Goal: Information Seeking & Learning: Learn about a topic

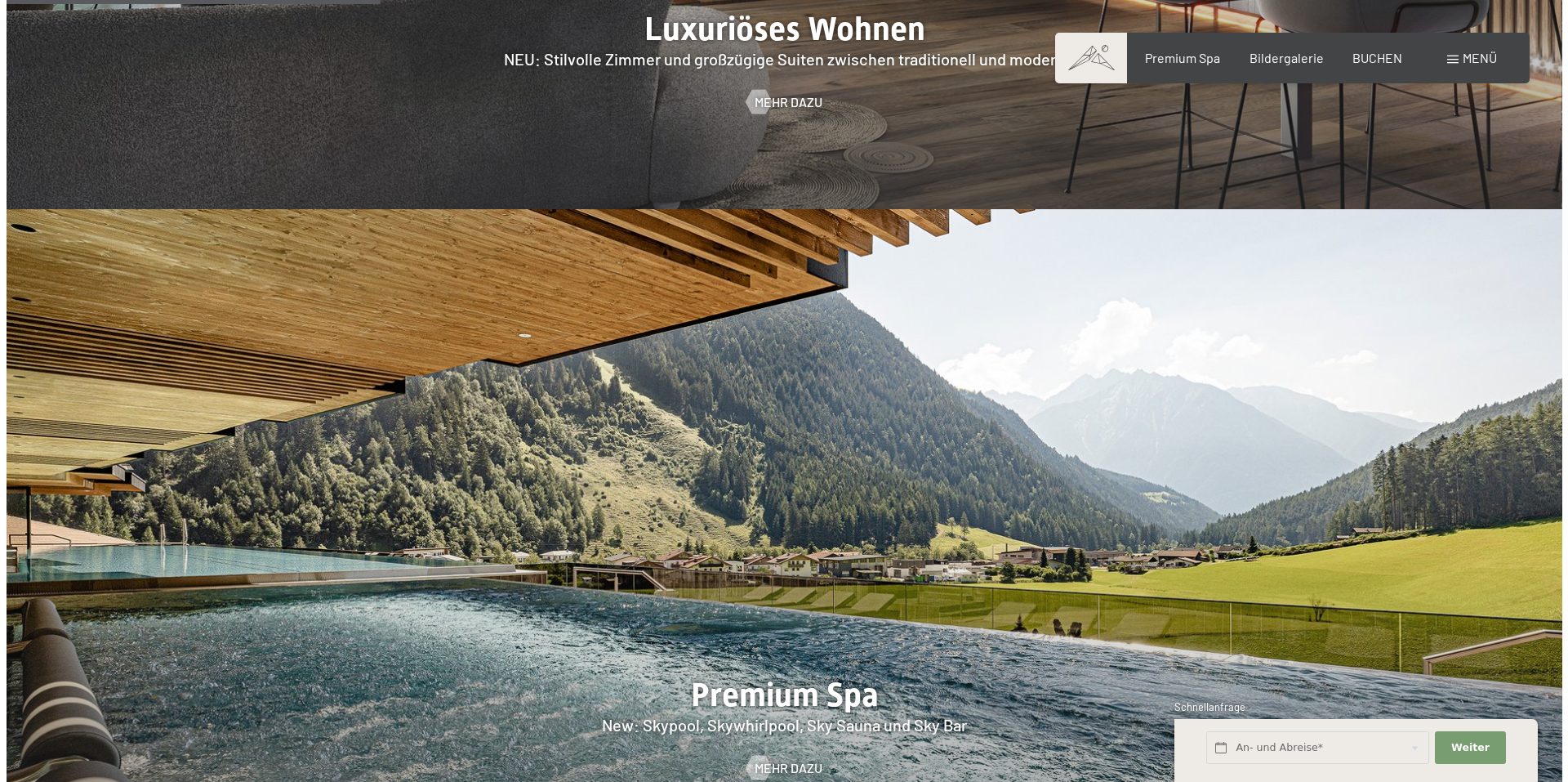
scroll to position [2207, 0]
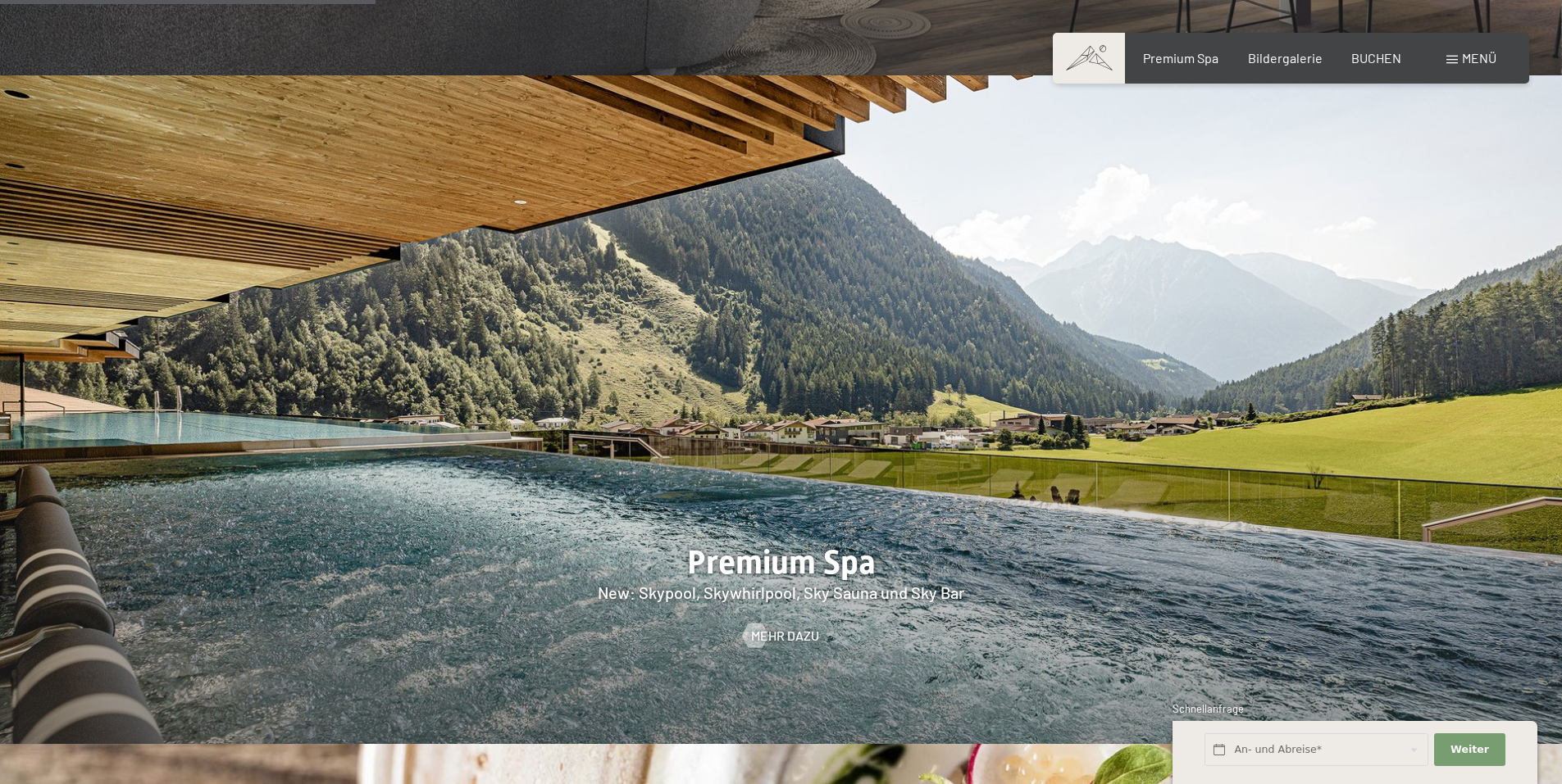
click at [1461, 63] on span "Menü" at bounding box center [1479, 58] width 35 height 16
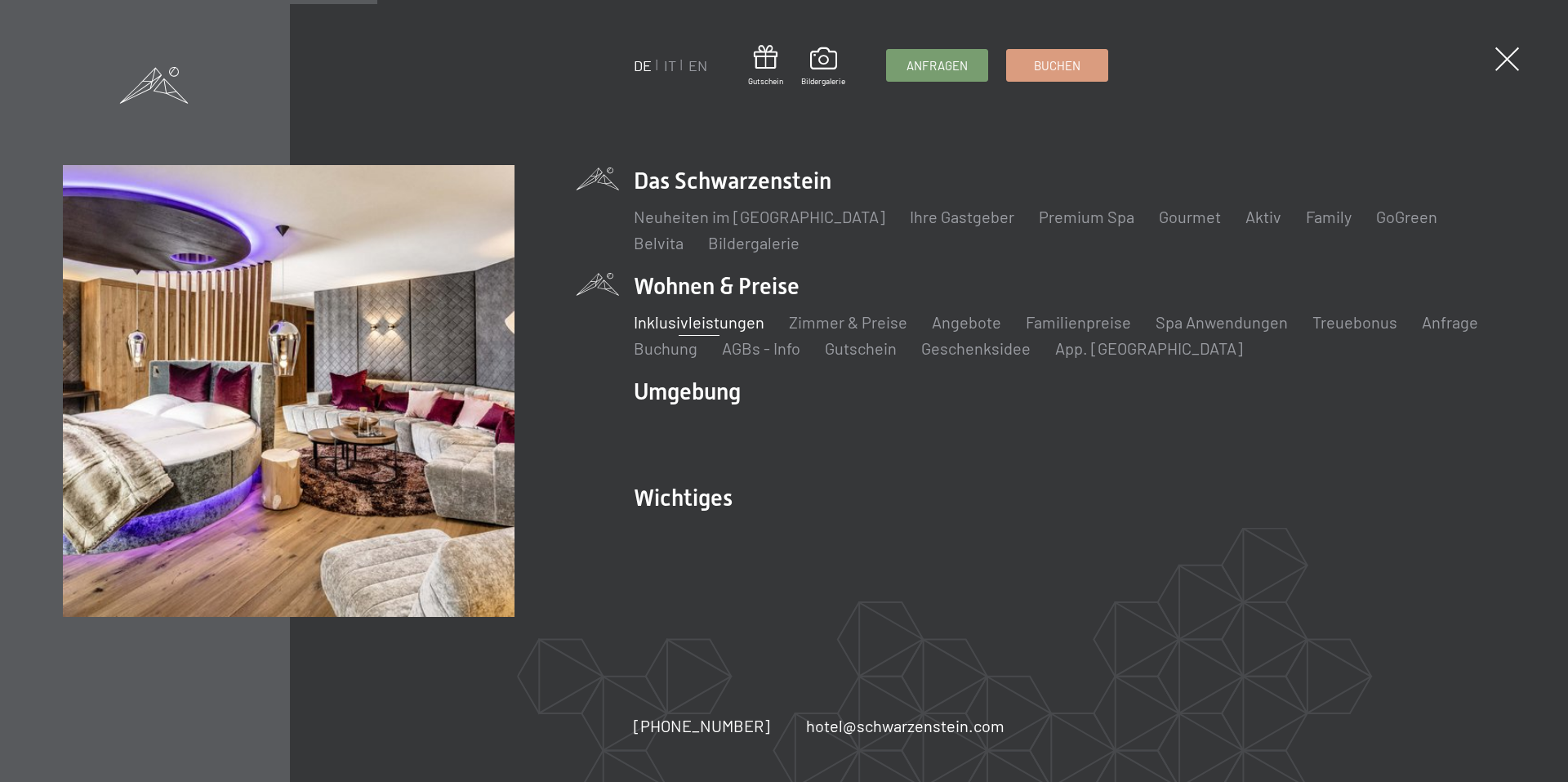
click at [706, 319] on link "Inklusivleistungen" at bounding box center [699, 322] width 131 height 20
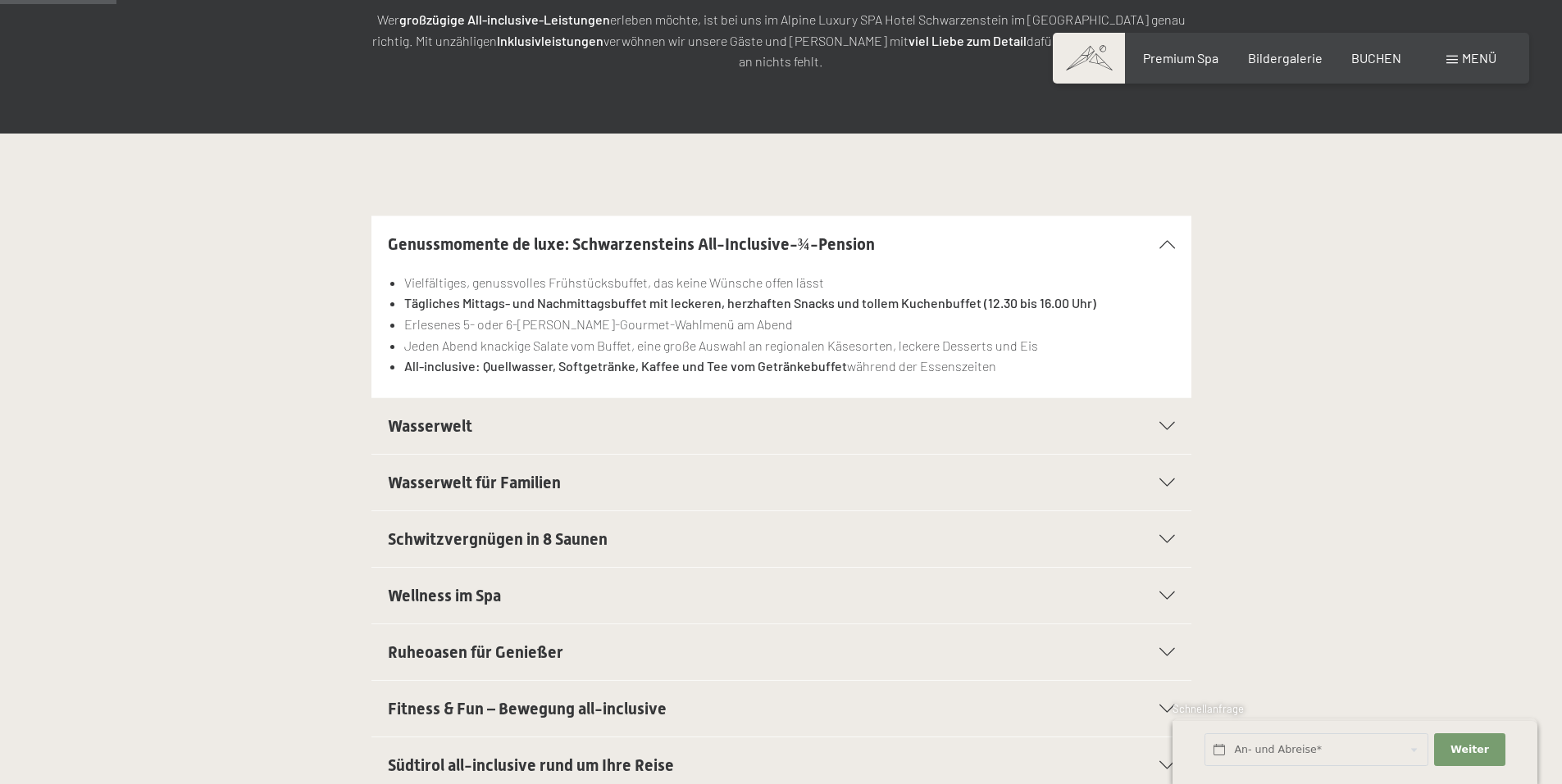
scroll to position [328, 0]
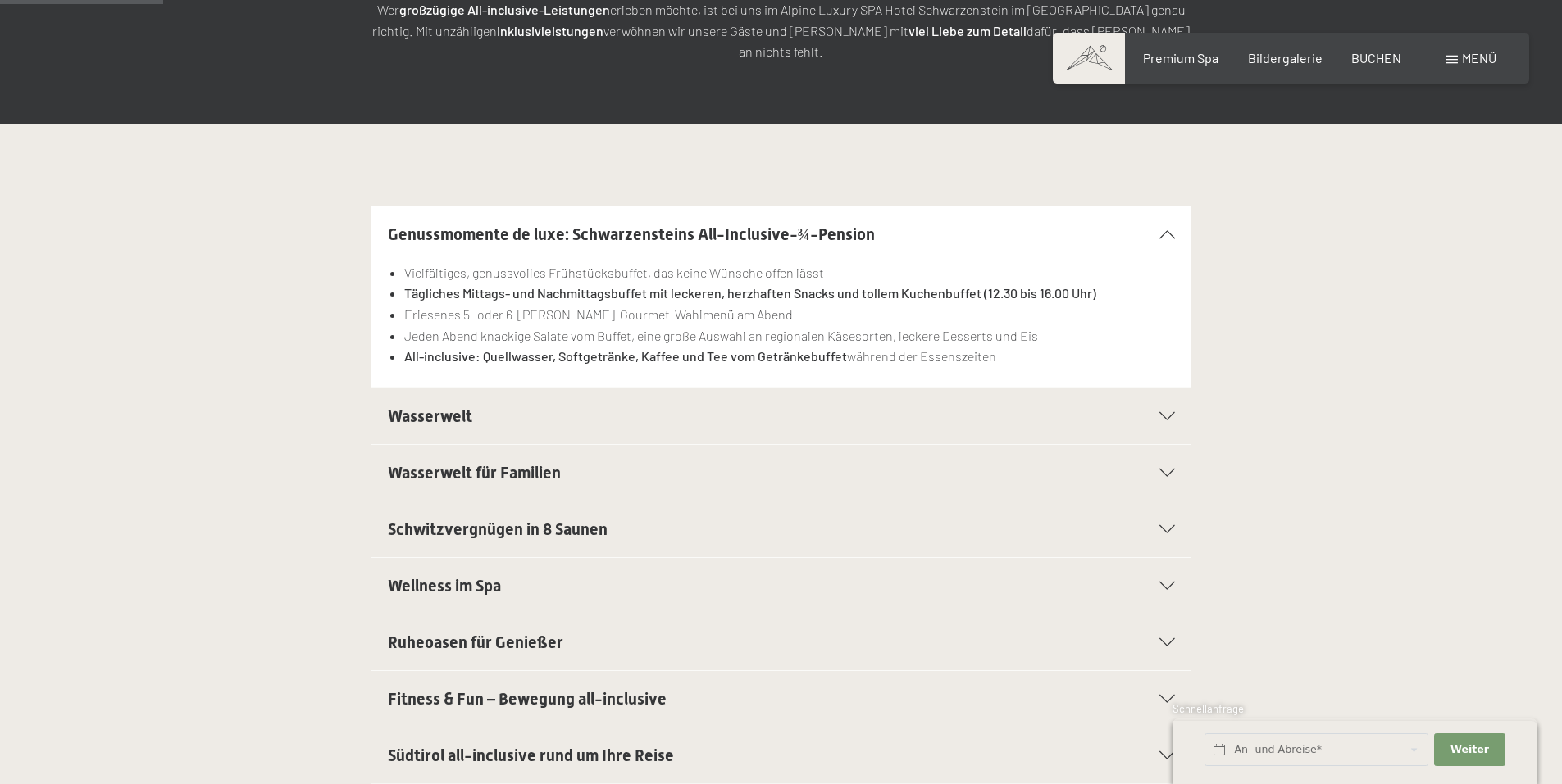
click at [1152, 389] on div "Wasserwelt" at bounding box center [781, 417] width 787 height 56
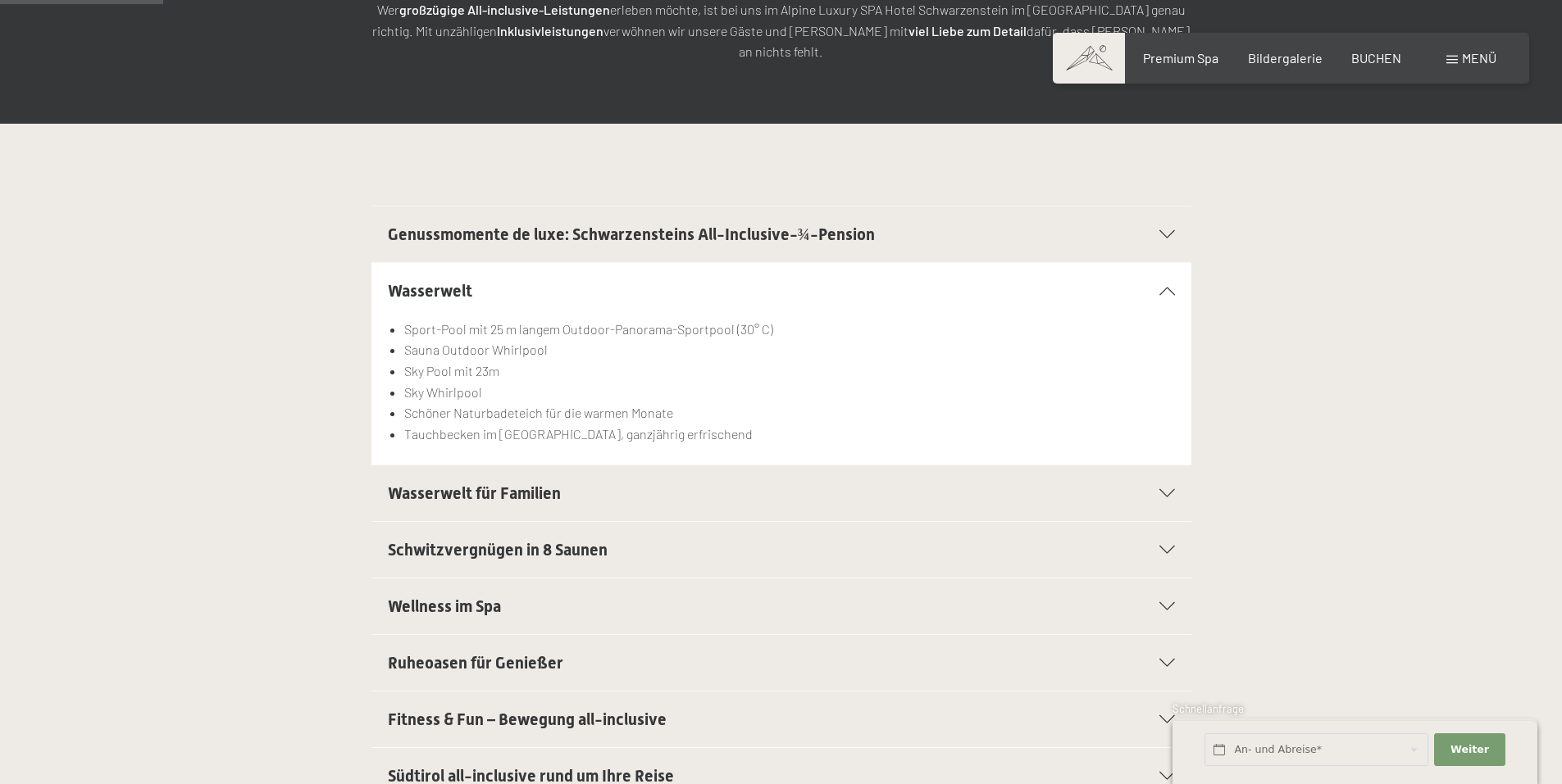
drag, startPoint x: 1175, startPoint y: 470, endPoint x: 1169, endPoint y: 462, distance: 10.0
click at [1170, 465] on section "Wasserwelt für Familien 25m Family Pool mit Wasserattraktionen und Whirlliegen …" at bounding box center [781, 494] width 820 height 58
click at [1165, 489] on icon at bounding box center [1167, 494] width 16 height 8
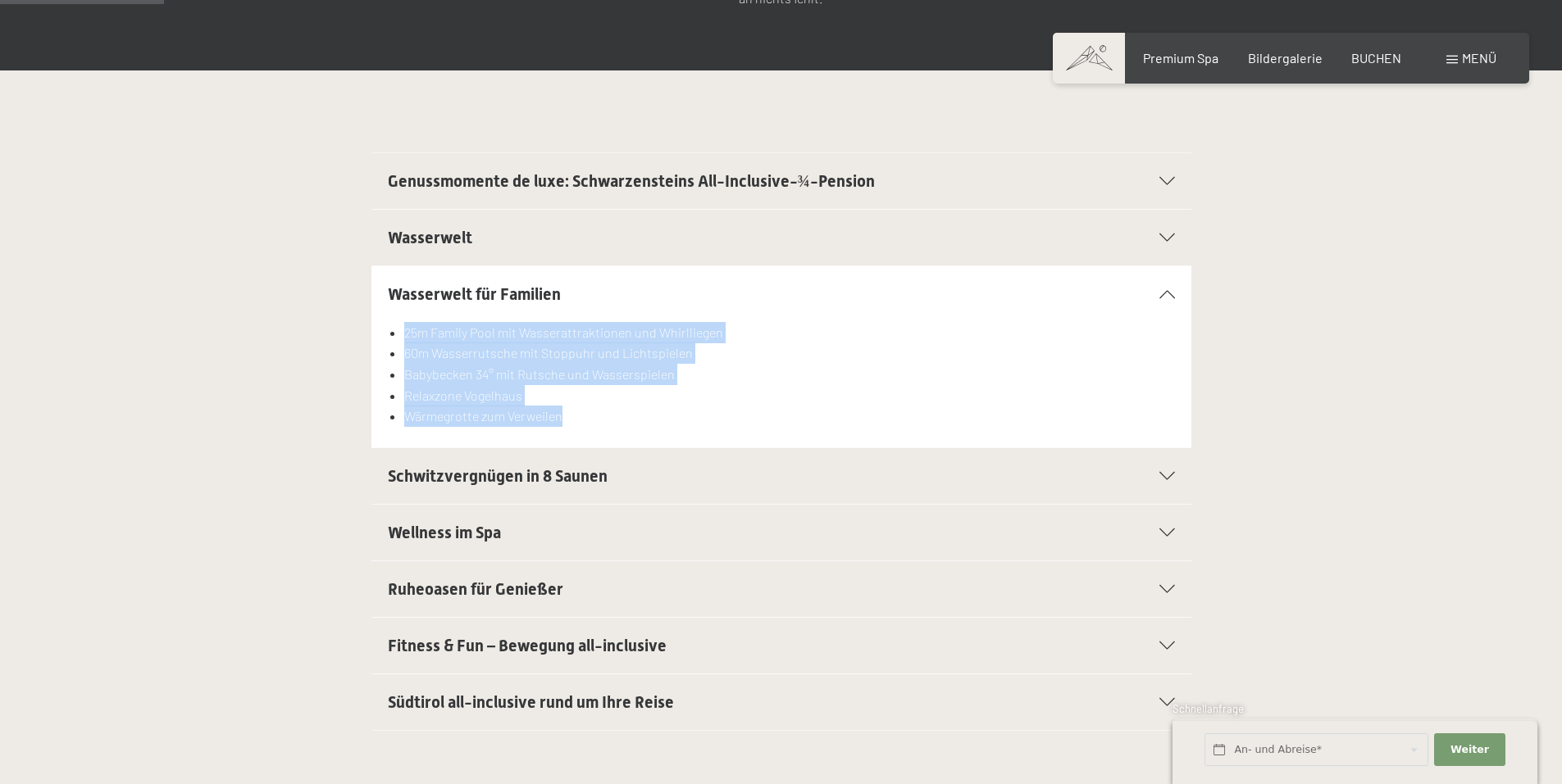
scroll to position [409, 0]
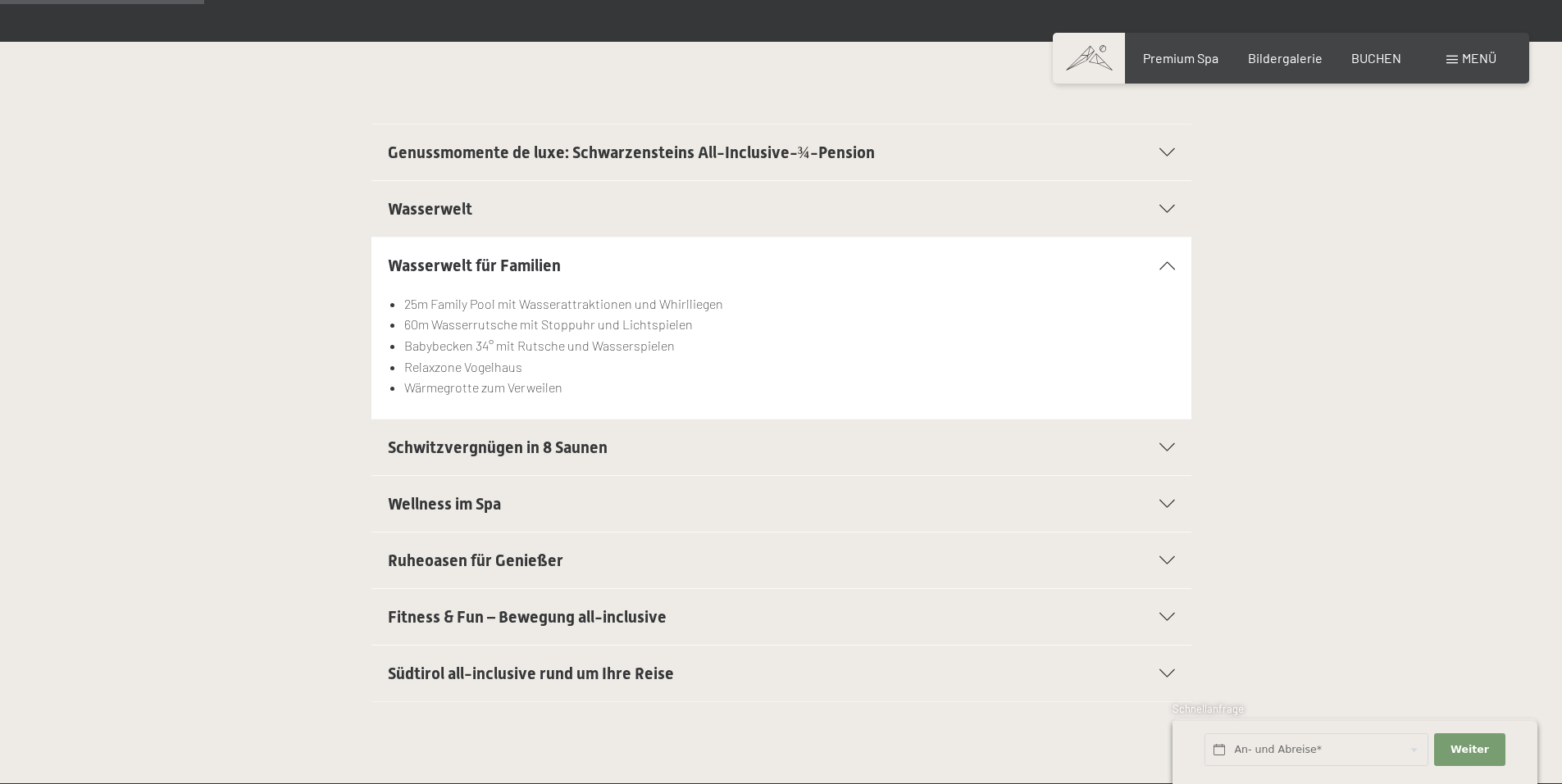
click at [1168, 437] on div "Schwitzvergnügen in 8 Saunen" at bounding box center [781, 447] width 787 height 56
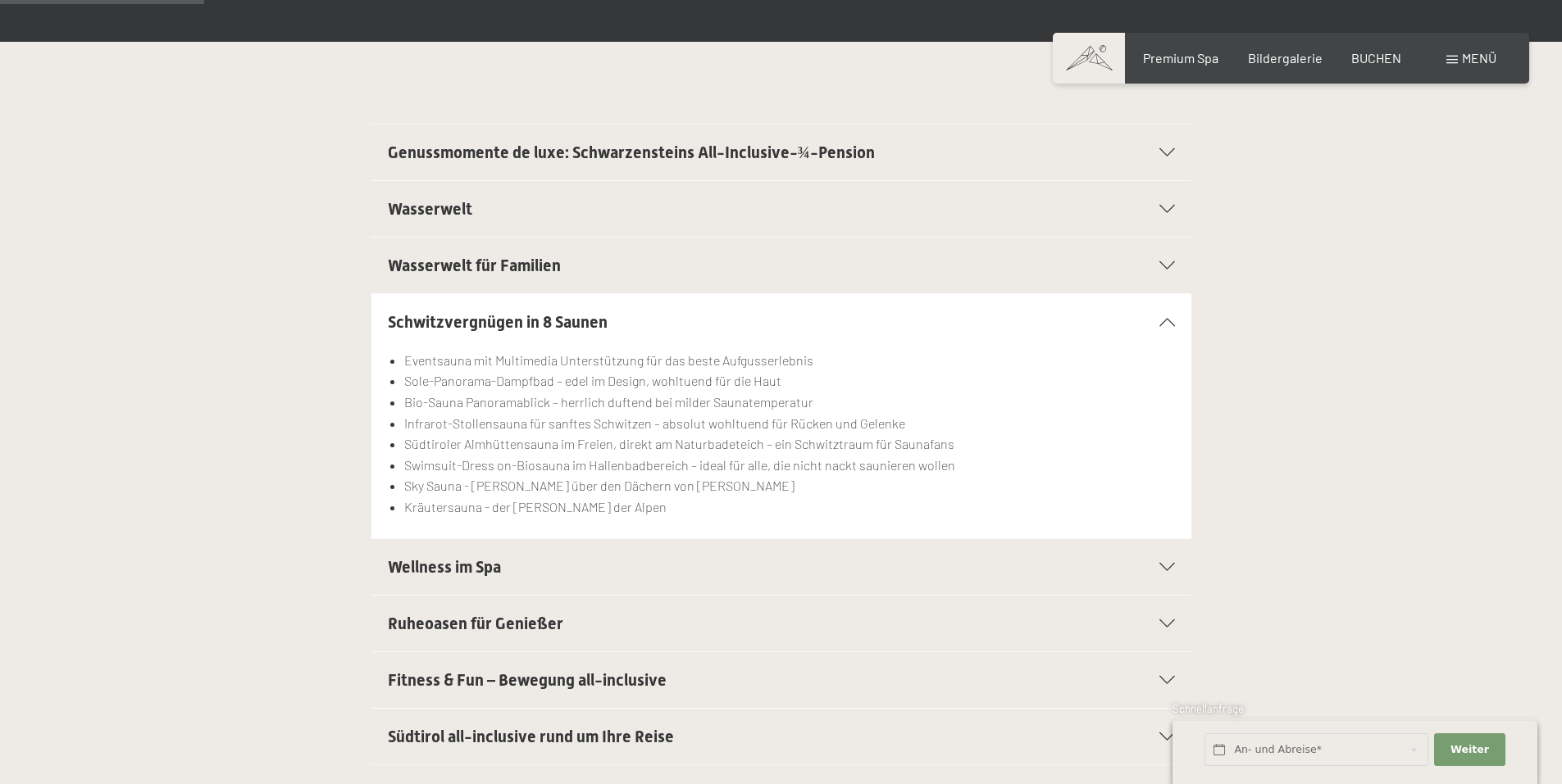
click at [1160, 562] on div "Wellness im Spa" at bounding box center [781, 567] width 787 height 56
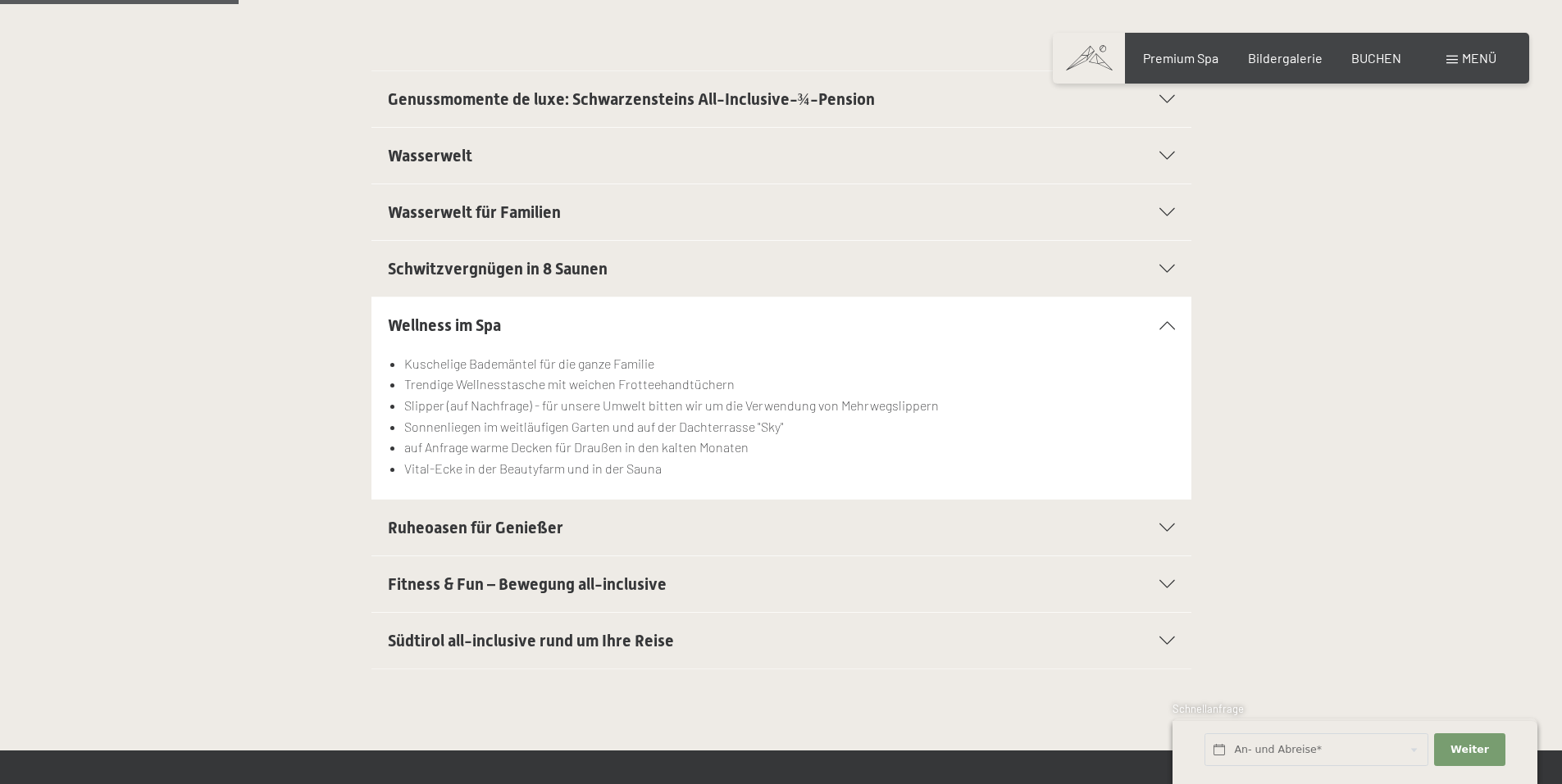
scroll to position [492, 0]
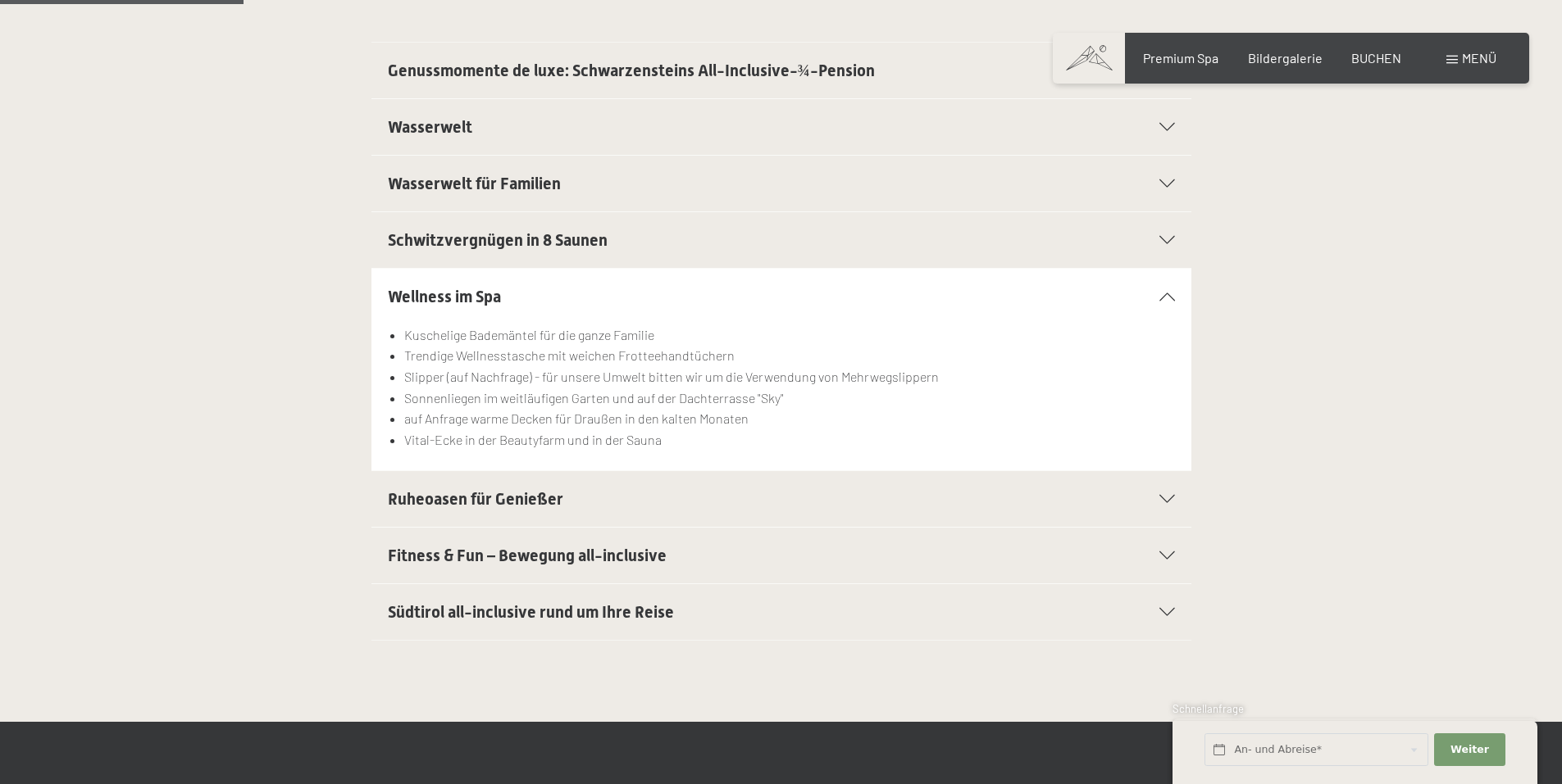
click at [1163, 539] on div "Fitness & Fun – Bewegung all-inclusive" at bounding box center [781, 555] width 787 height 56
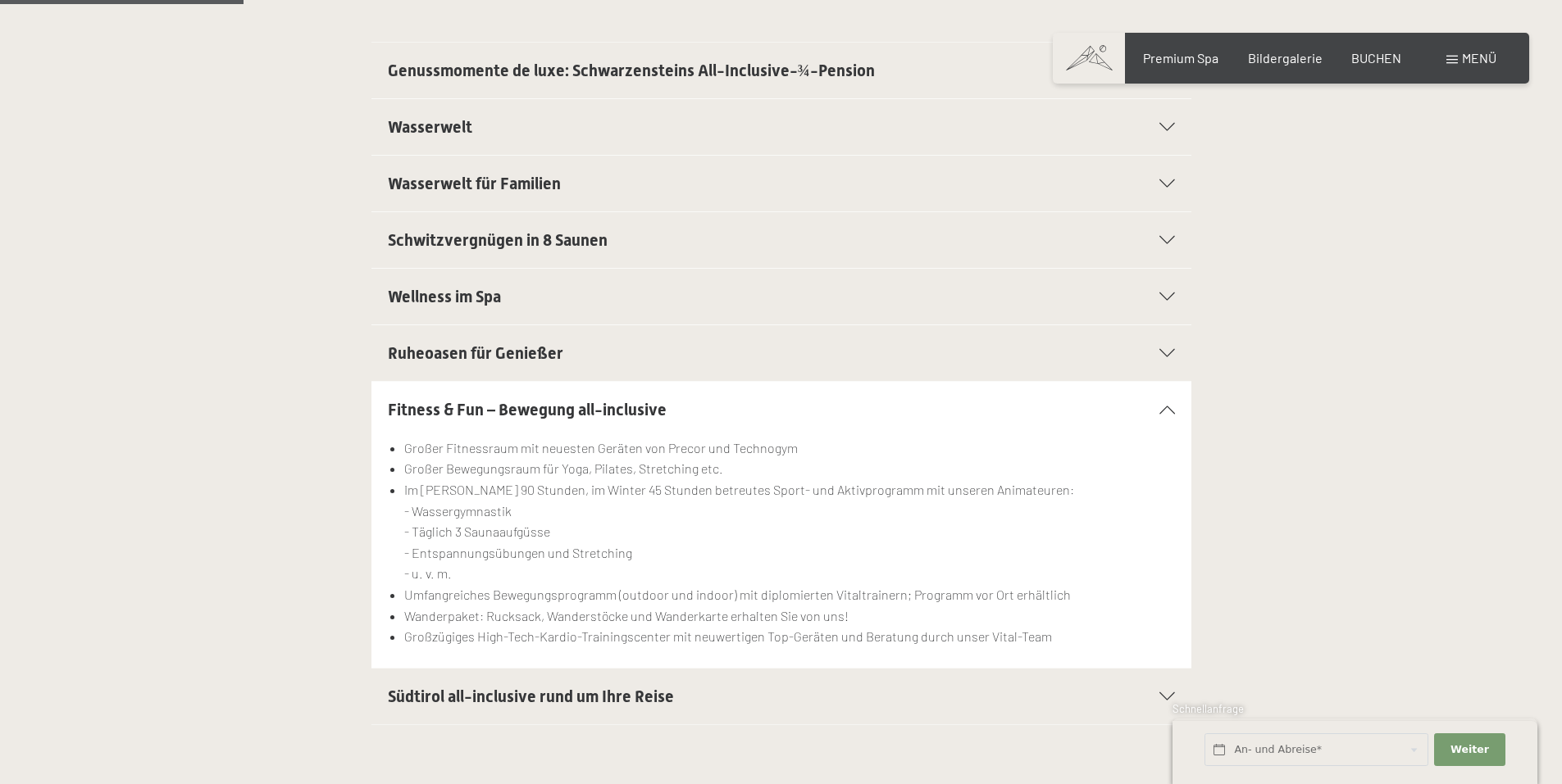
click at [1160, 349] on icon at bounding box center [1167, 353] width 16 height 8
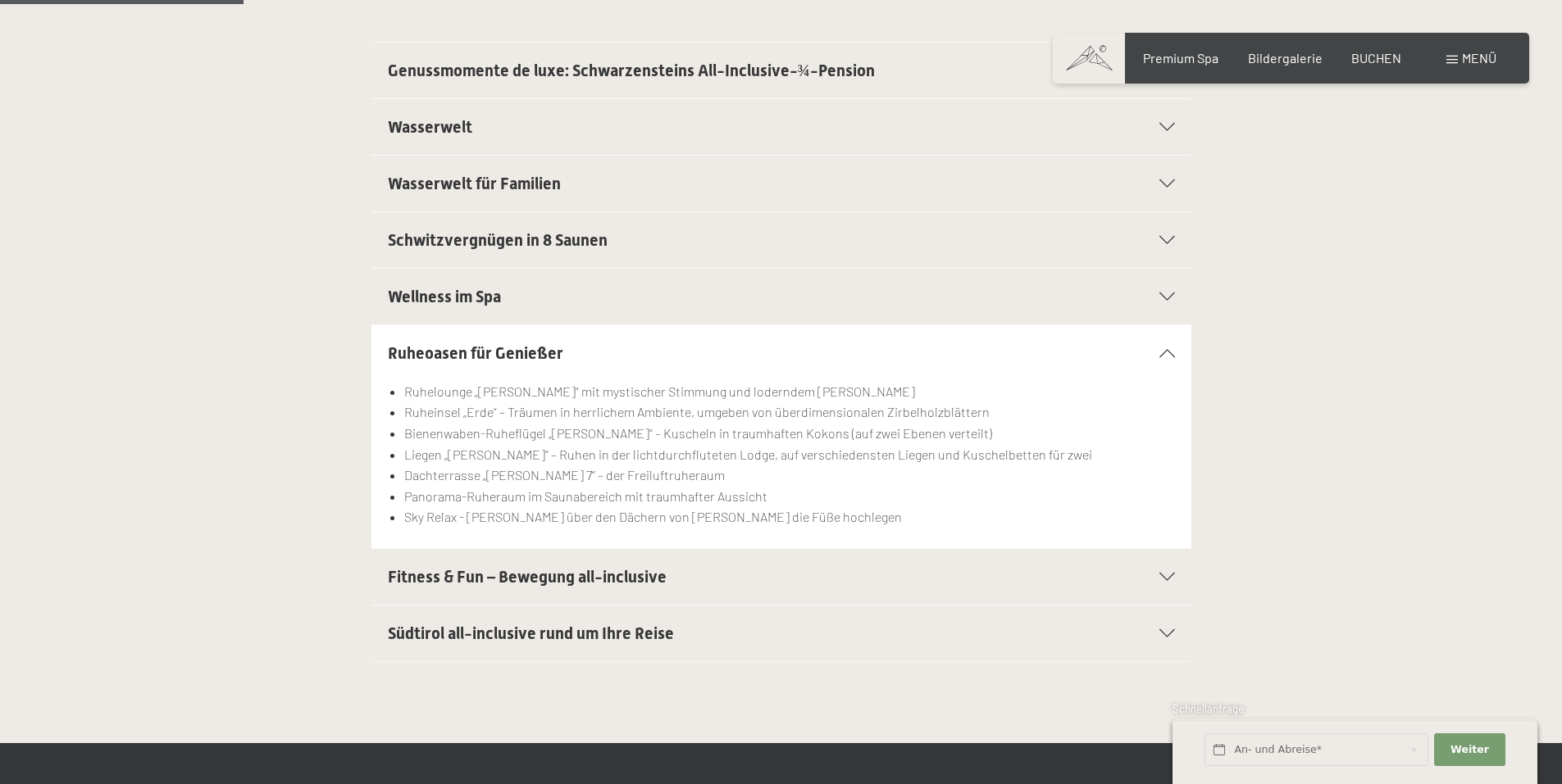
click at [759, 622] on h2 "Südtirol all-inclusive rund um Ihre Reise" at bounding box center [742, 634] width 708 height 23
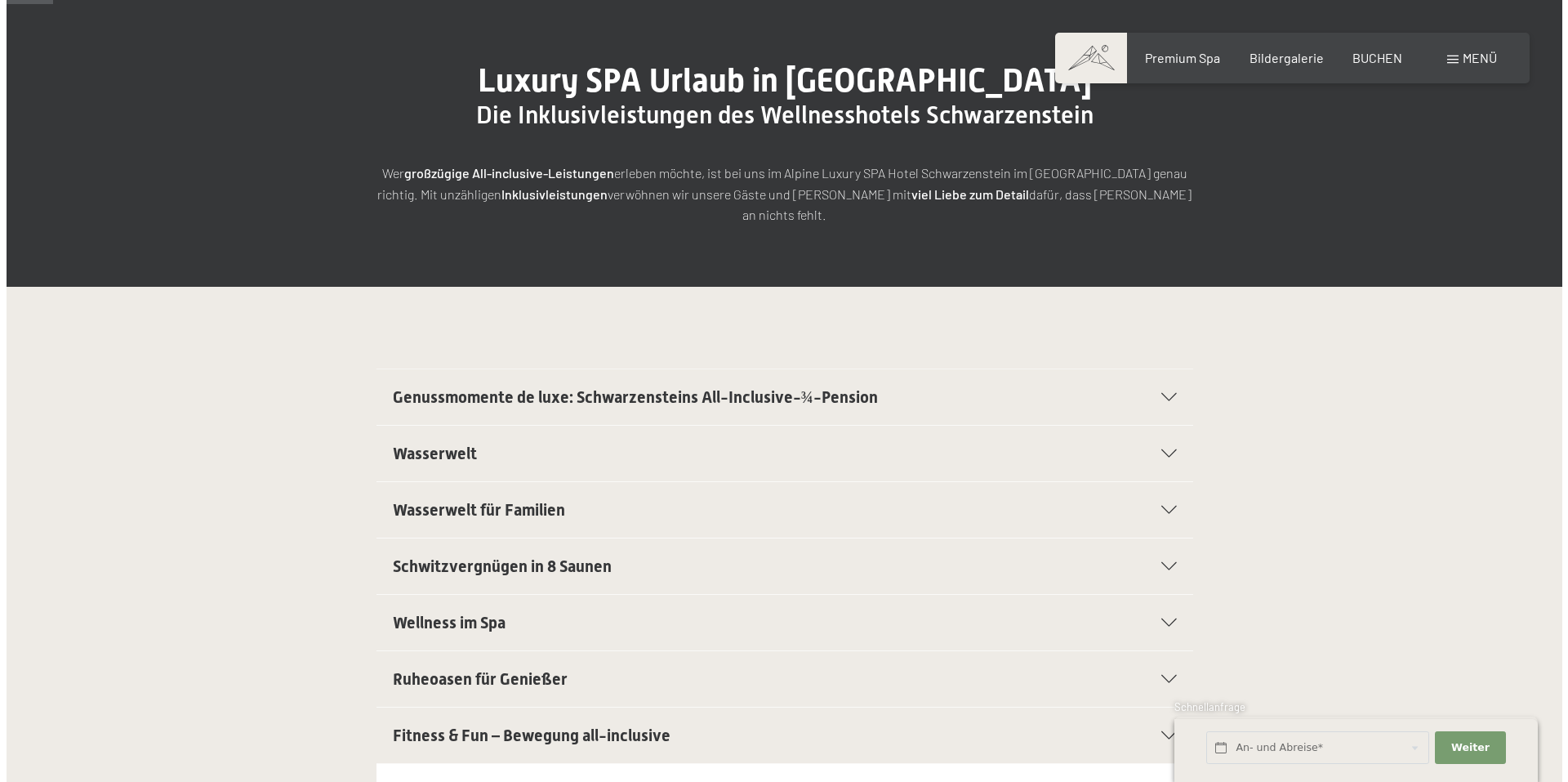
scroll to position [0, 0]
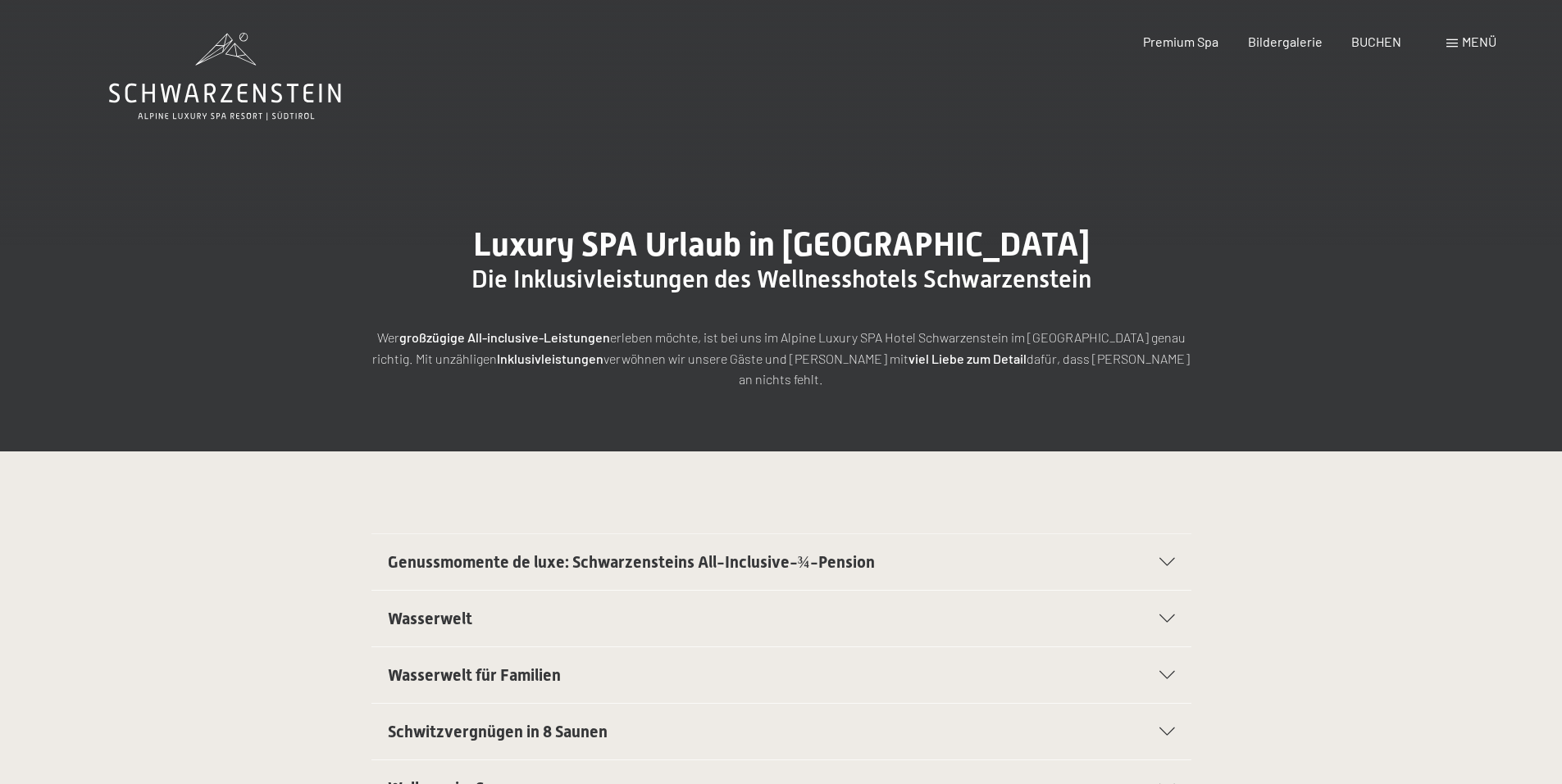
click at [1469, 35] on span "Menü" at bounding box center [1479, 41] width 35 height 16
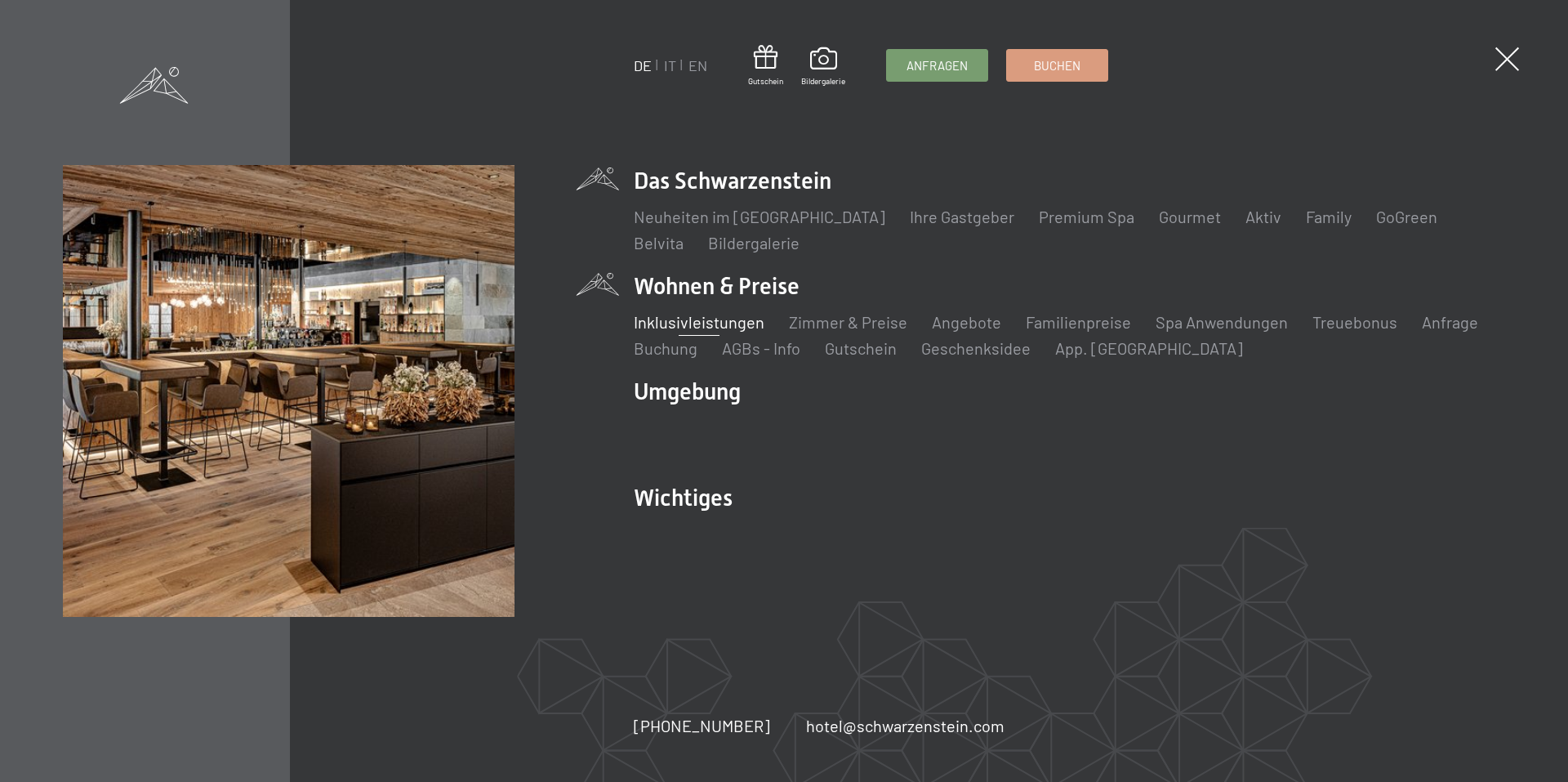
click at [707, 192] on li "Das Schwarzenstein Neuheiten im Schwarzenstein Ihre Gastgeber Premium Spa Gourm…" at bounding box center [1069, 210] width 871 height 89
click at [1159, 219] on link "Gourmet" at bounding box center [1190, 216] width 62 height 20
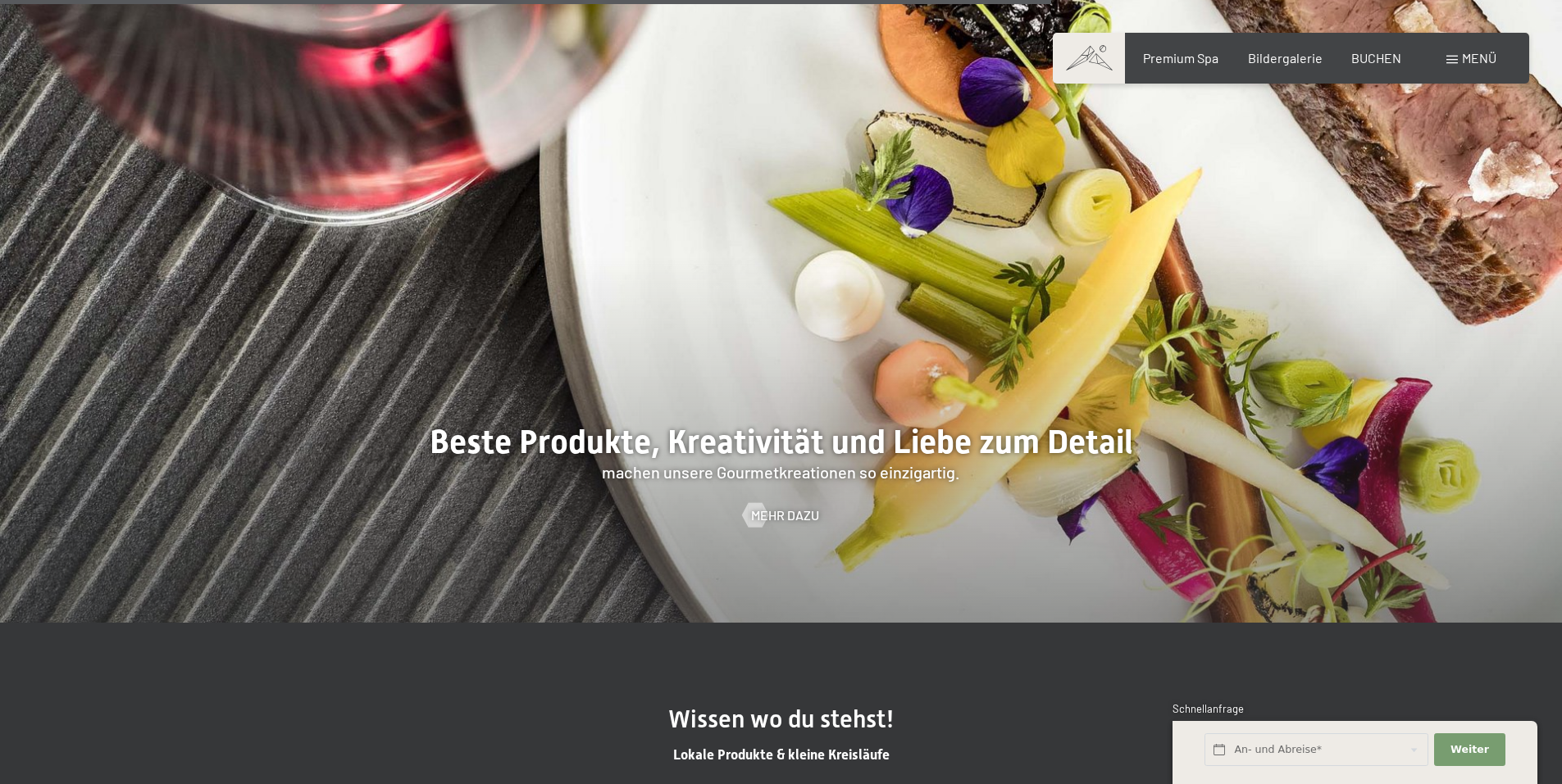
scroll to position [4015, 0]
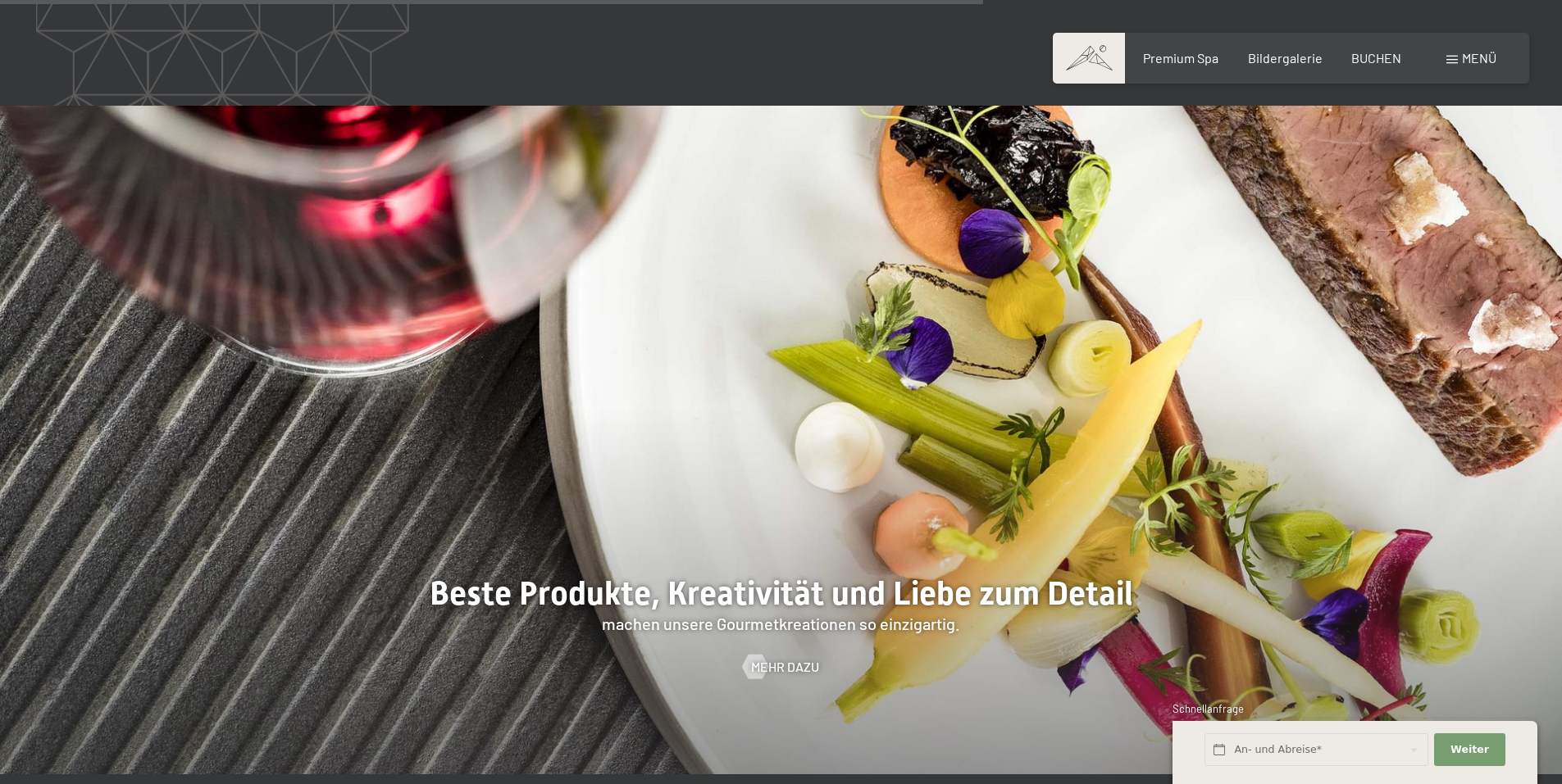
click at [1460, 59] on div "Menü" at bounding box center [1471, 59] width 50 height 18
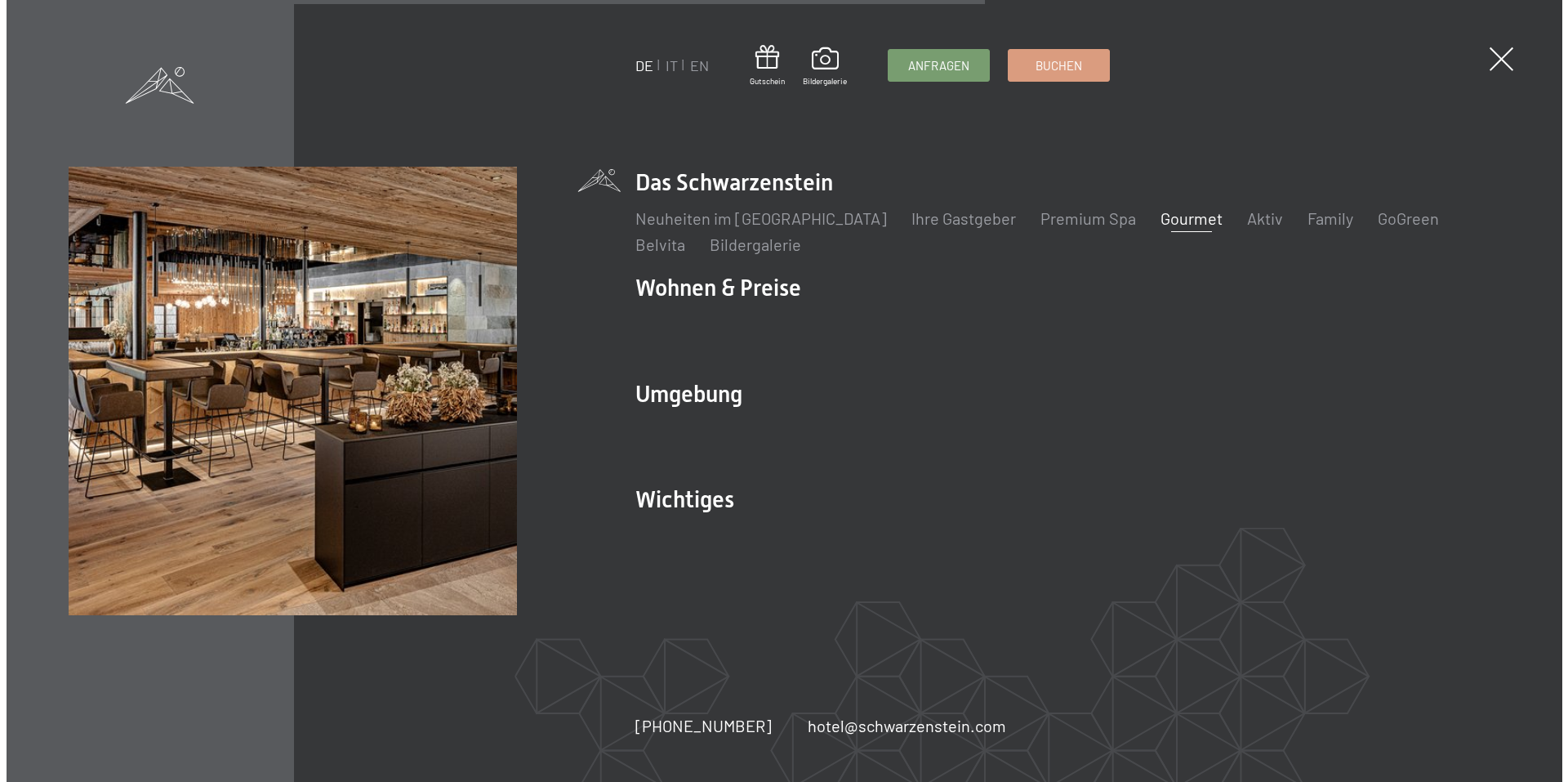
scroll to position [4015, 0]
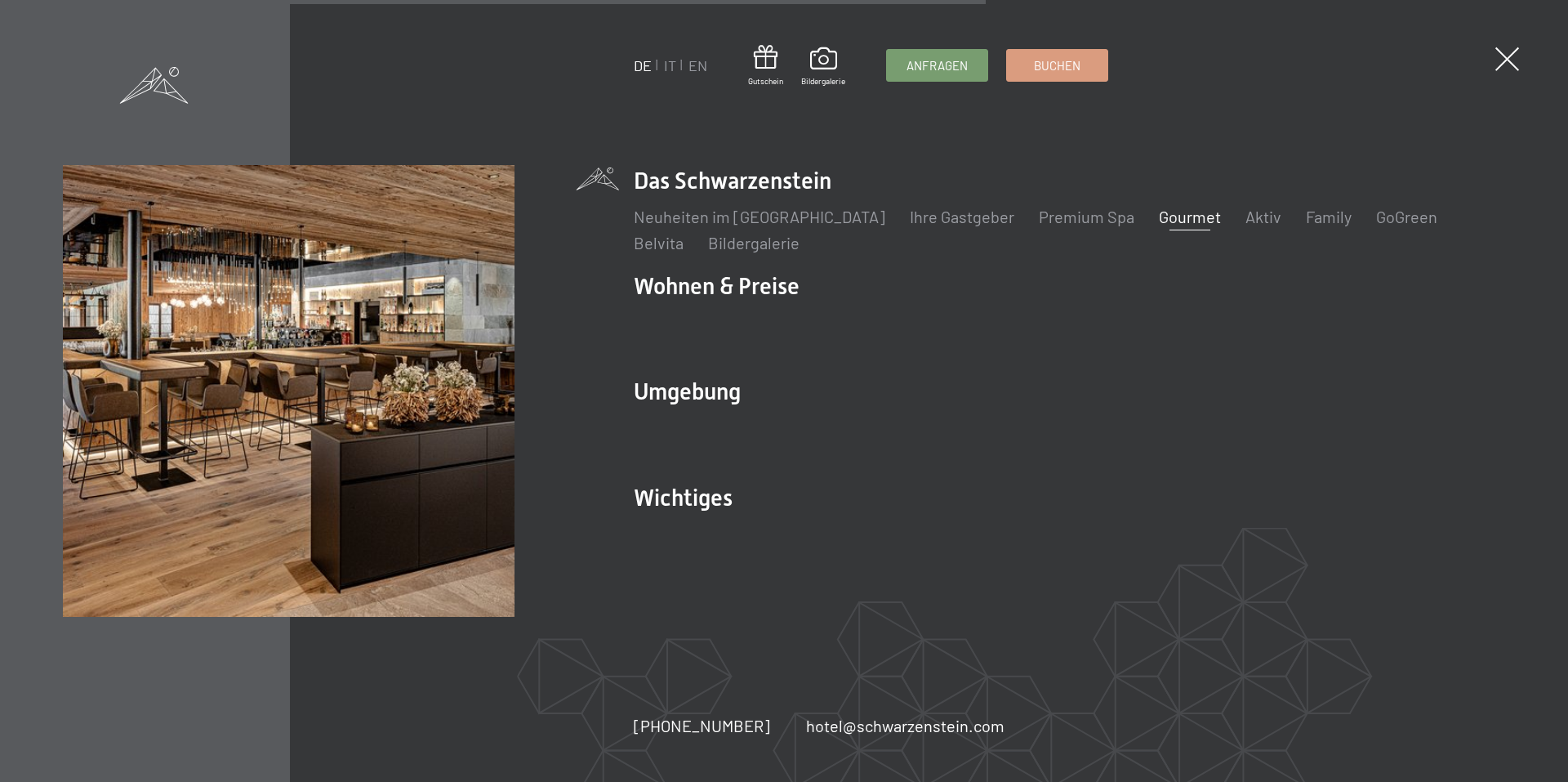
click at [1508, 58] on span at bounding box center [1507, 59] width 24 height 24
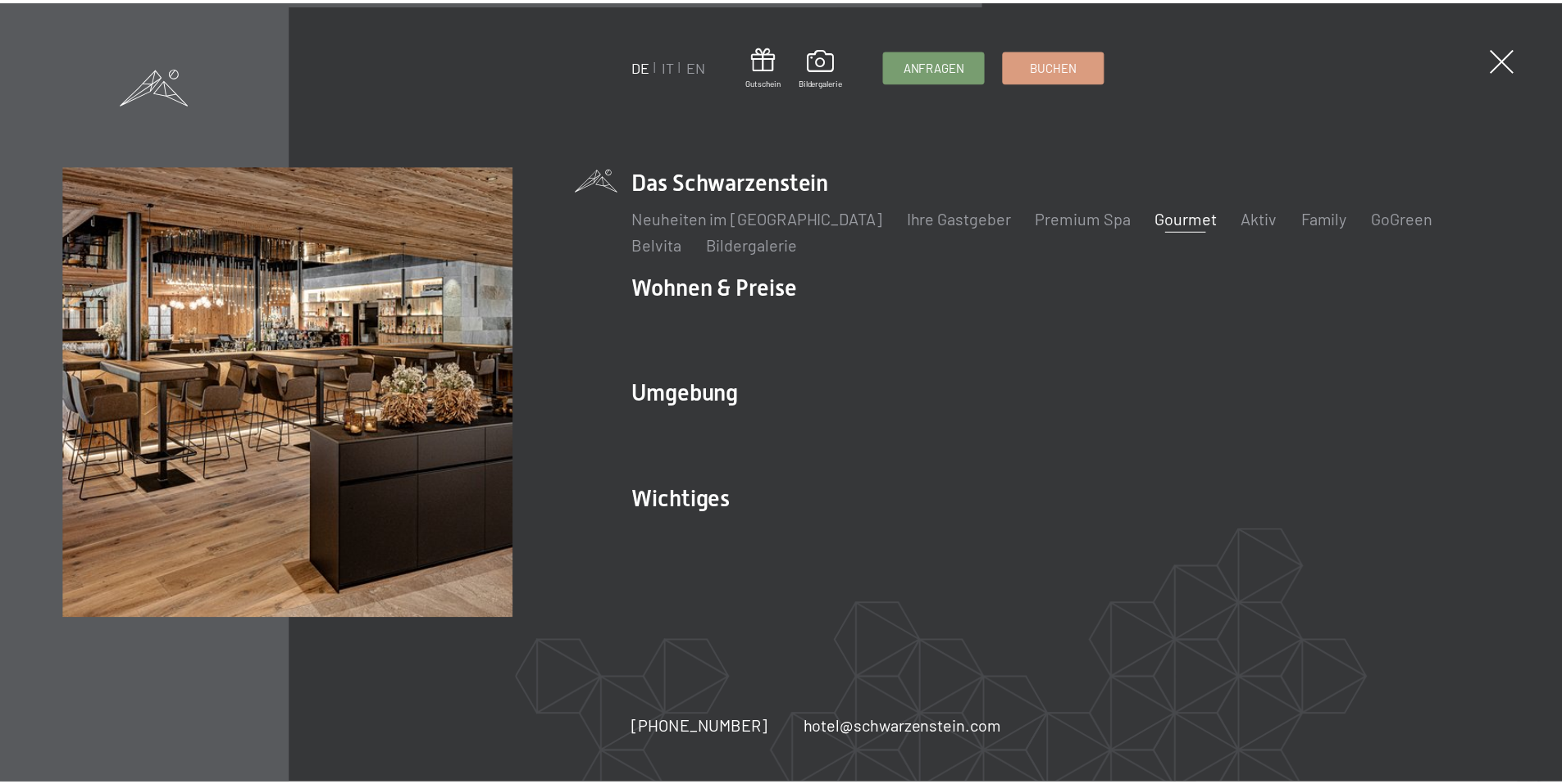
scroll to position [4015, 0]
